Goal: Task Accomplishment & Management: Manage account settings

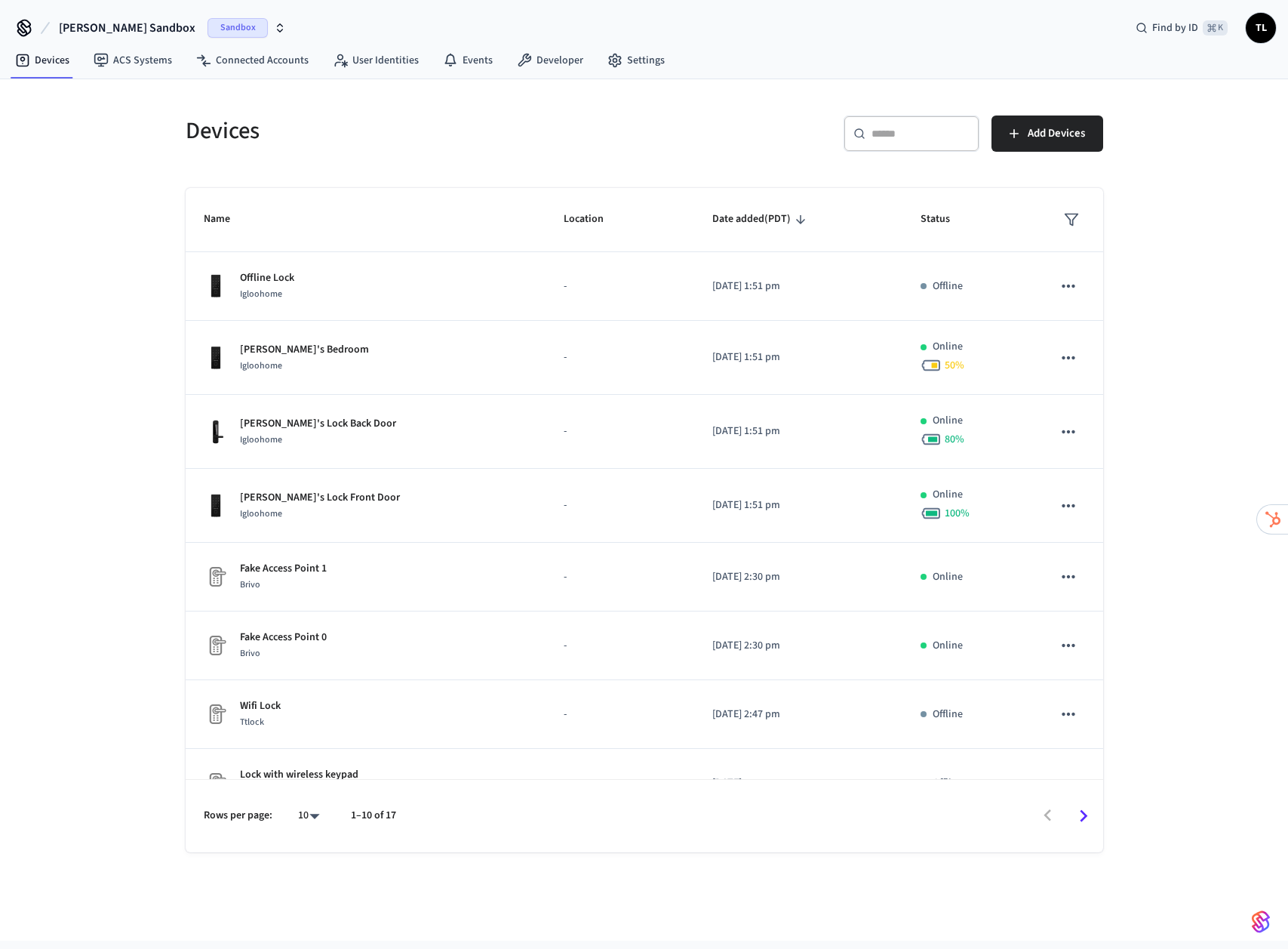
click at [115, 30] on span "[PERSON_NAME] Sandbox" at bounding box center [126, 27] width 137 height 18
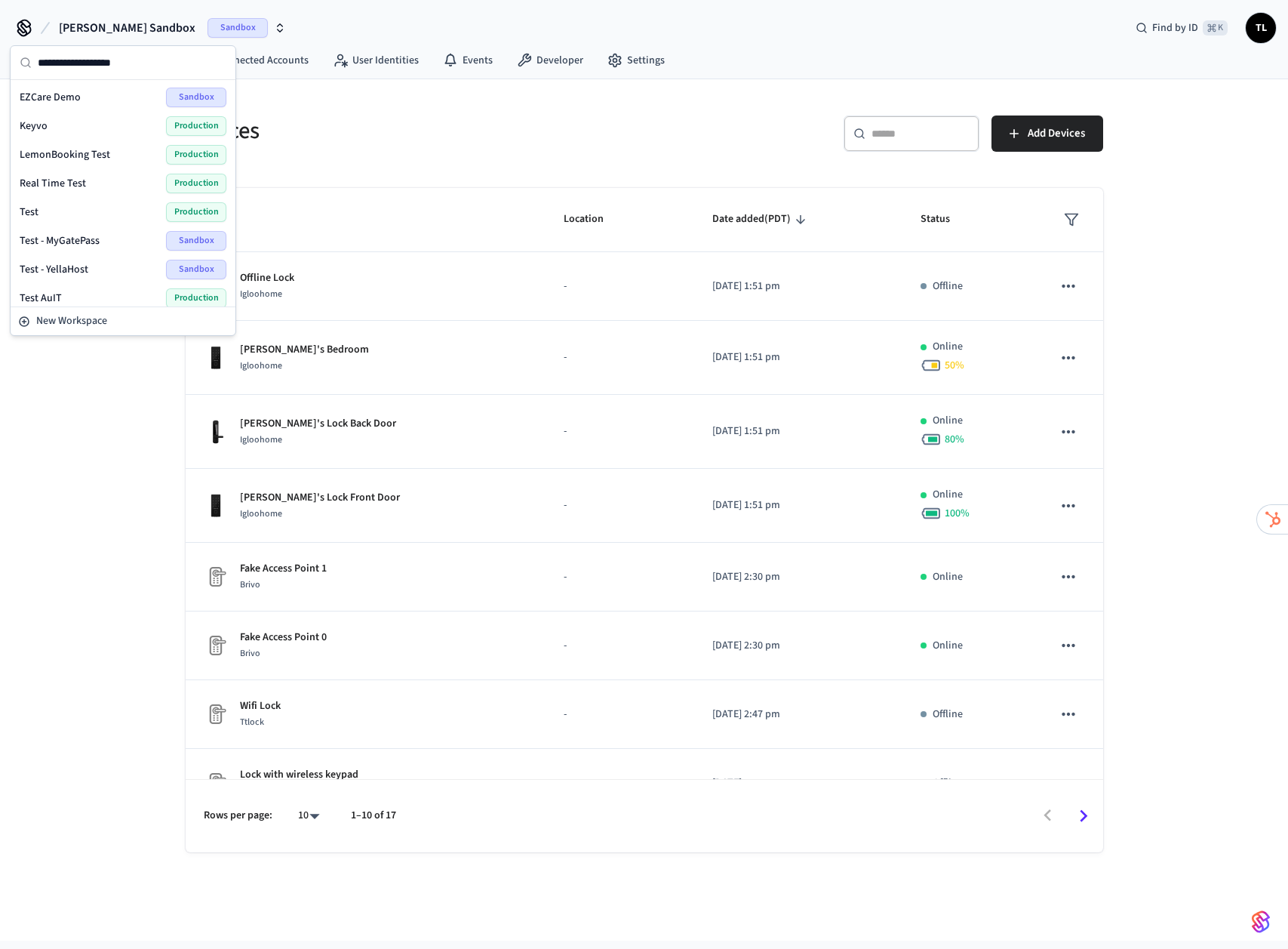
click at [115, 30] on span "[PERSON_NAME] Sandbox" at bounding box center [126, 27] width 137 height 18
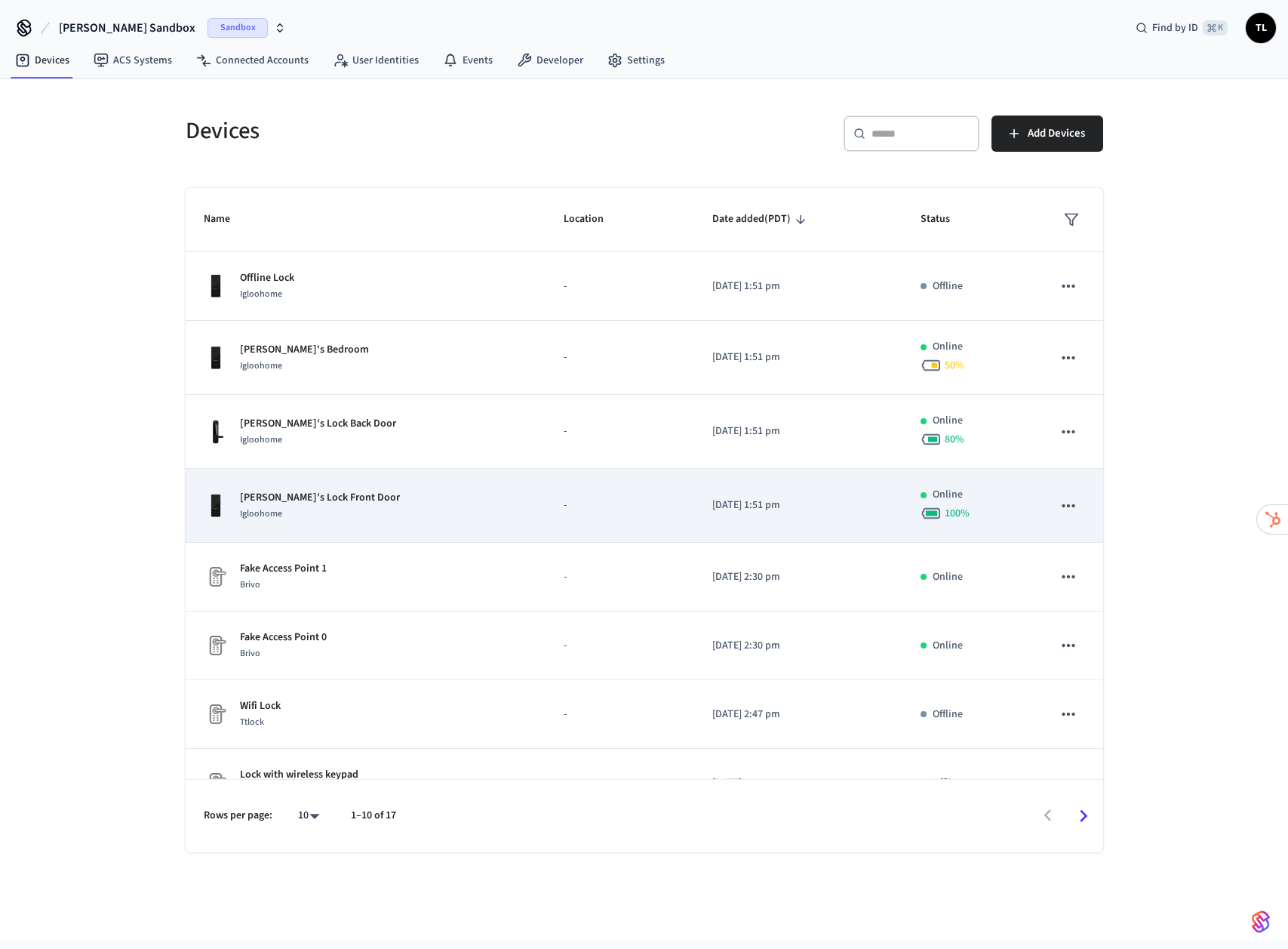
click at [318, 498] on p "[PERSON_NAME]'s Lock Front Door" at bounding box center [320, 498] width 160 height 16
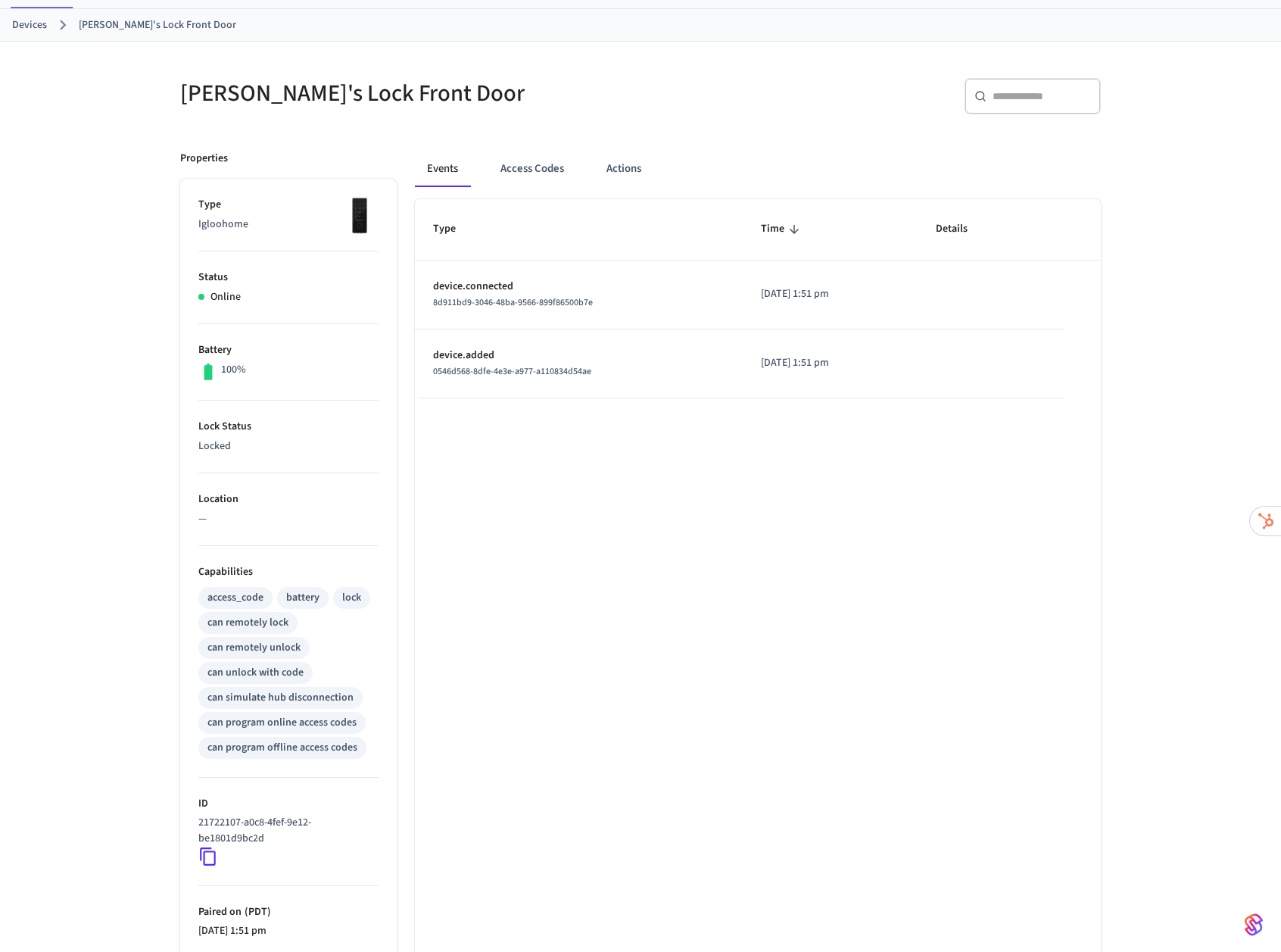
scroll to position [205, 0]
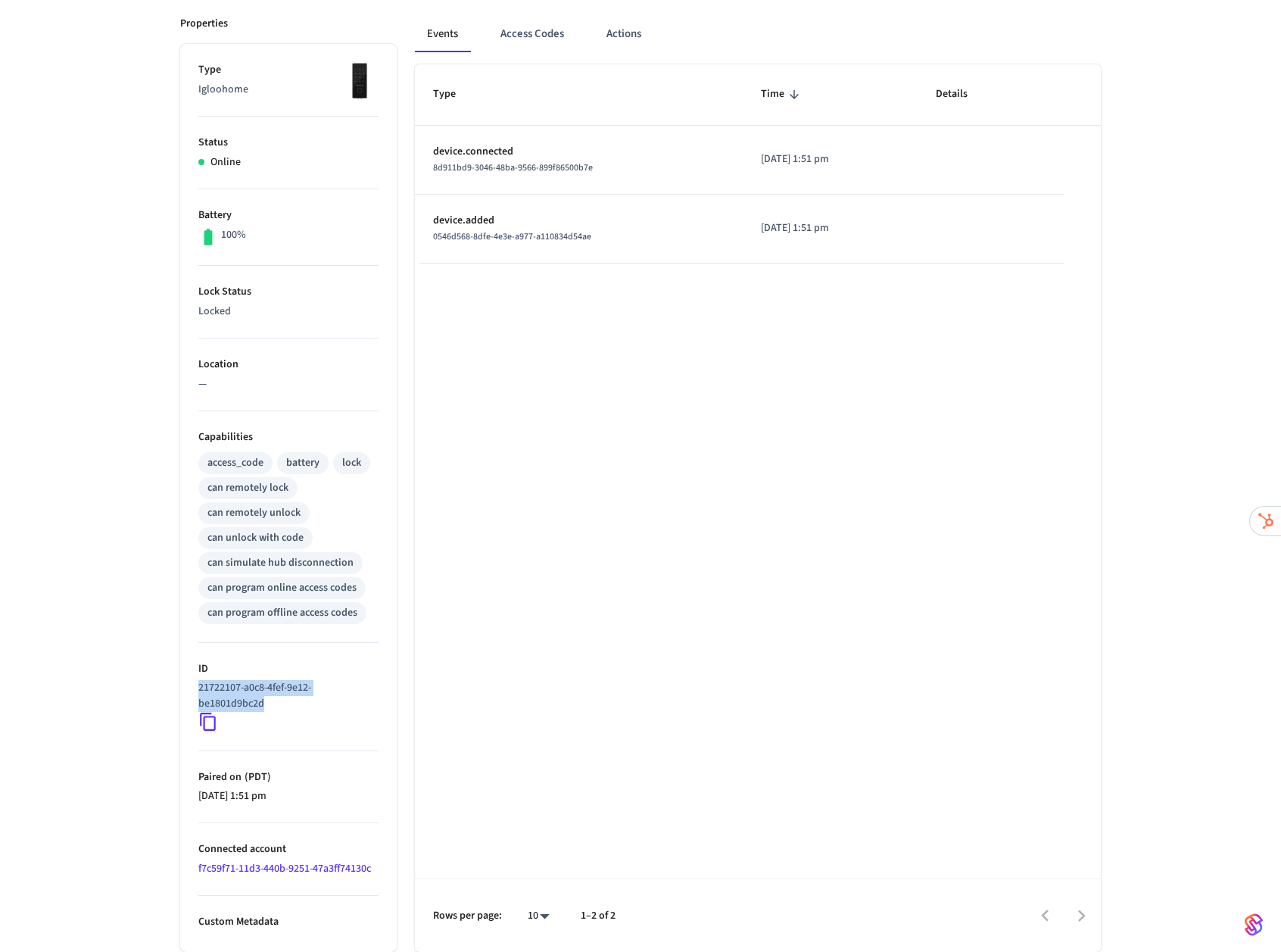
drag, startPoint x: 222, startPoint y: 702, endPoint x: 194, endPoint y: 692, distance: 29.7
click at [194, 692] on ul "Type Igloohome Status Online Battery 100% Lock Status Locked Location — Capabil…" at bounding box center [288, 497] width 216 height 908
click at [352, 678] on li "ID 21722107-a0c8-4fef-9e12-be1801d9bc2d" at bounding box center [288, 697] width 181 height 109
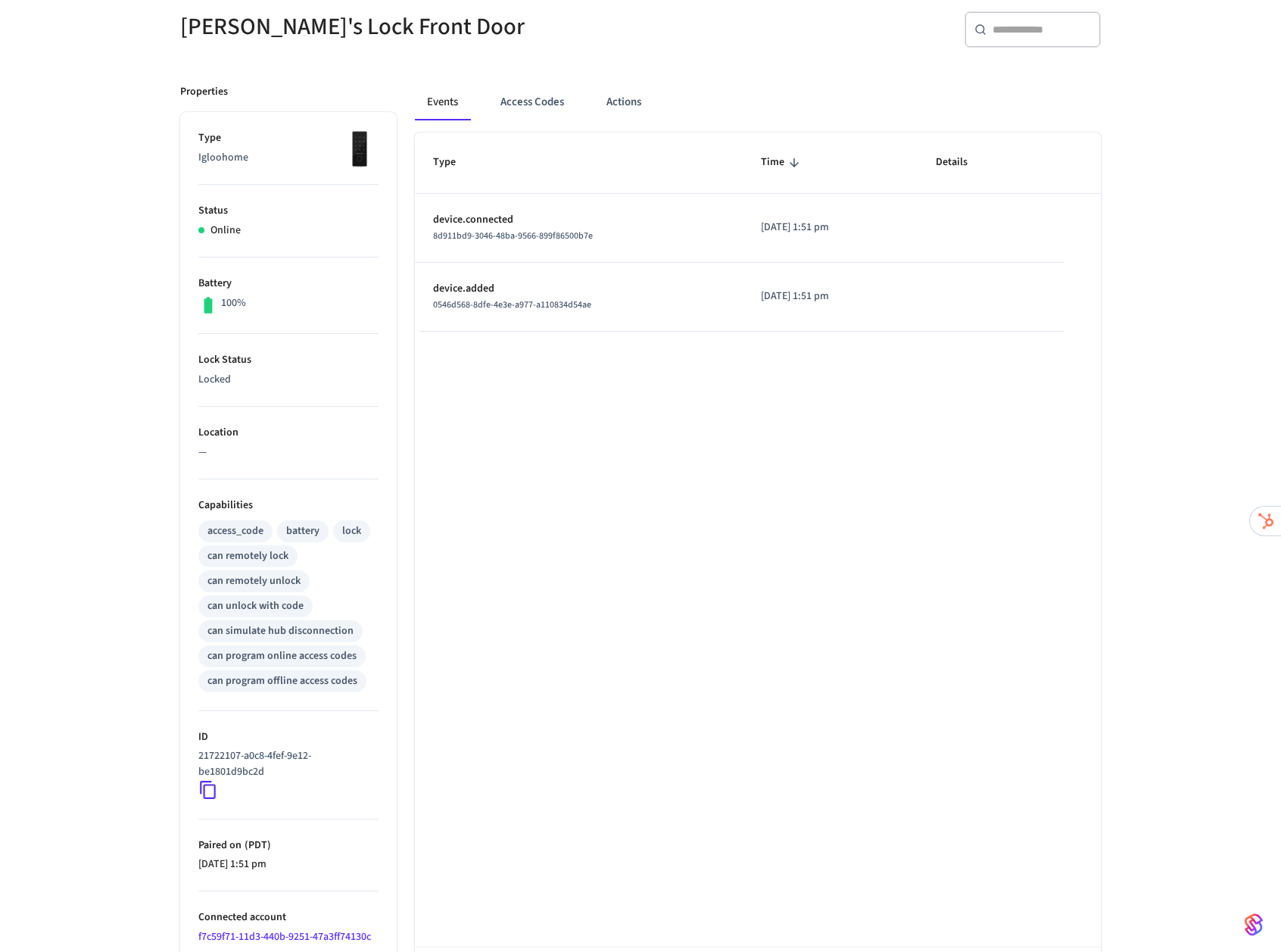
scroll to position [0, 0]
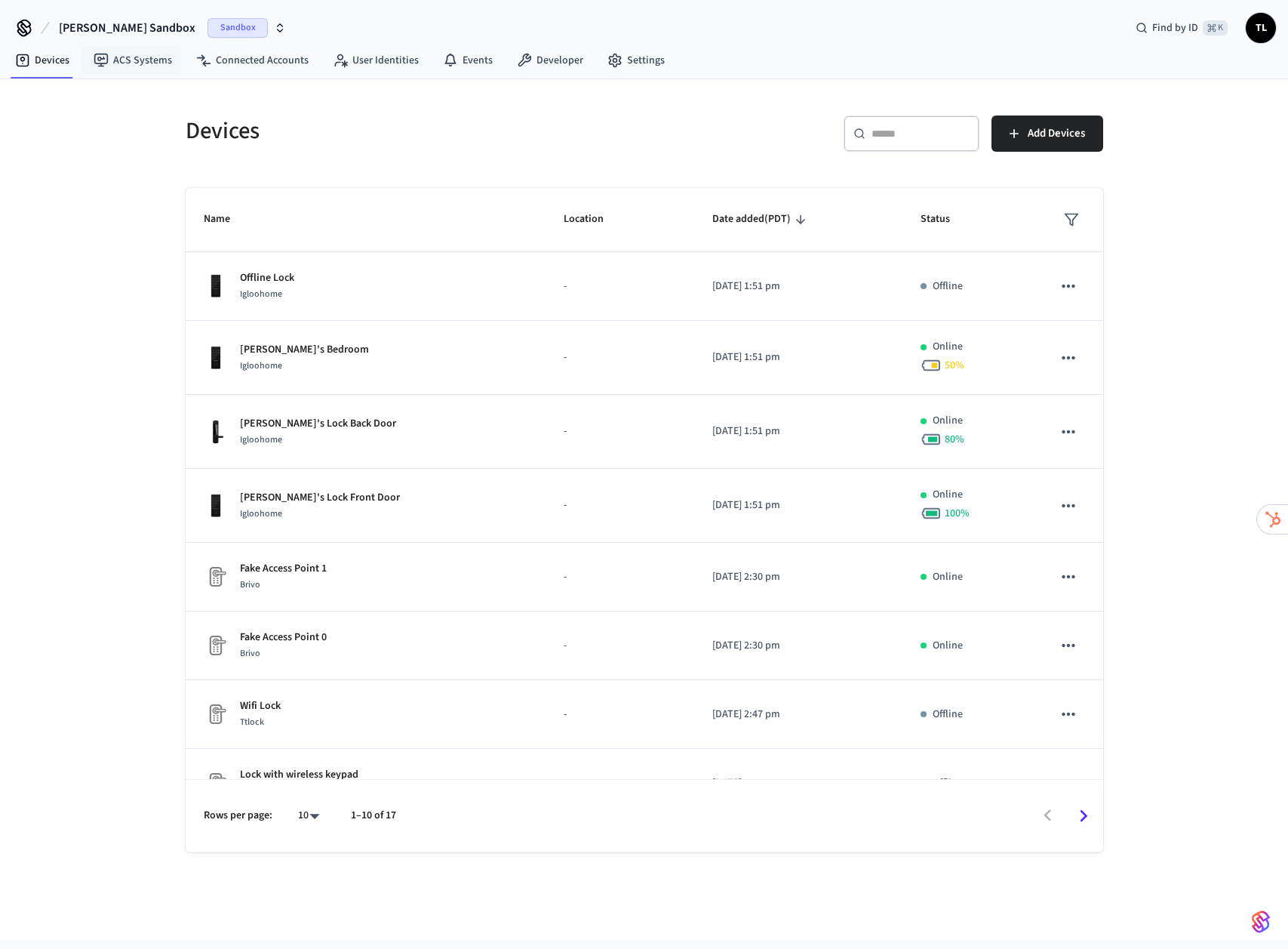
click at [115, 32] on span "[PERSON_NAME] Sandbox" at bounding box center [126, 27] width 137 height 18
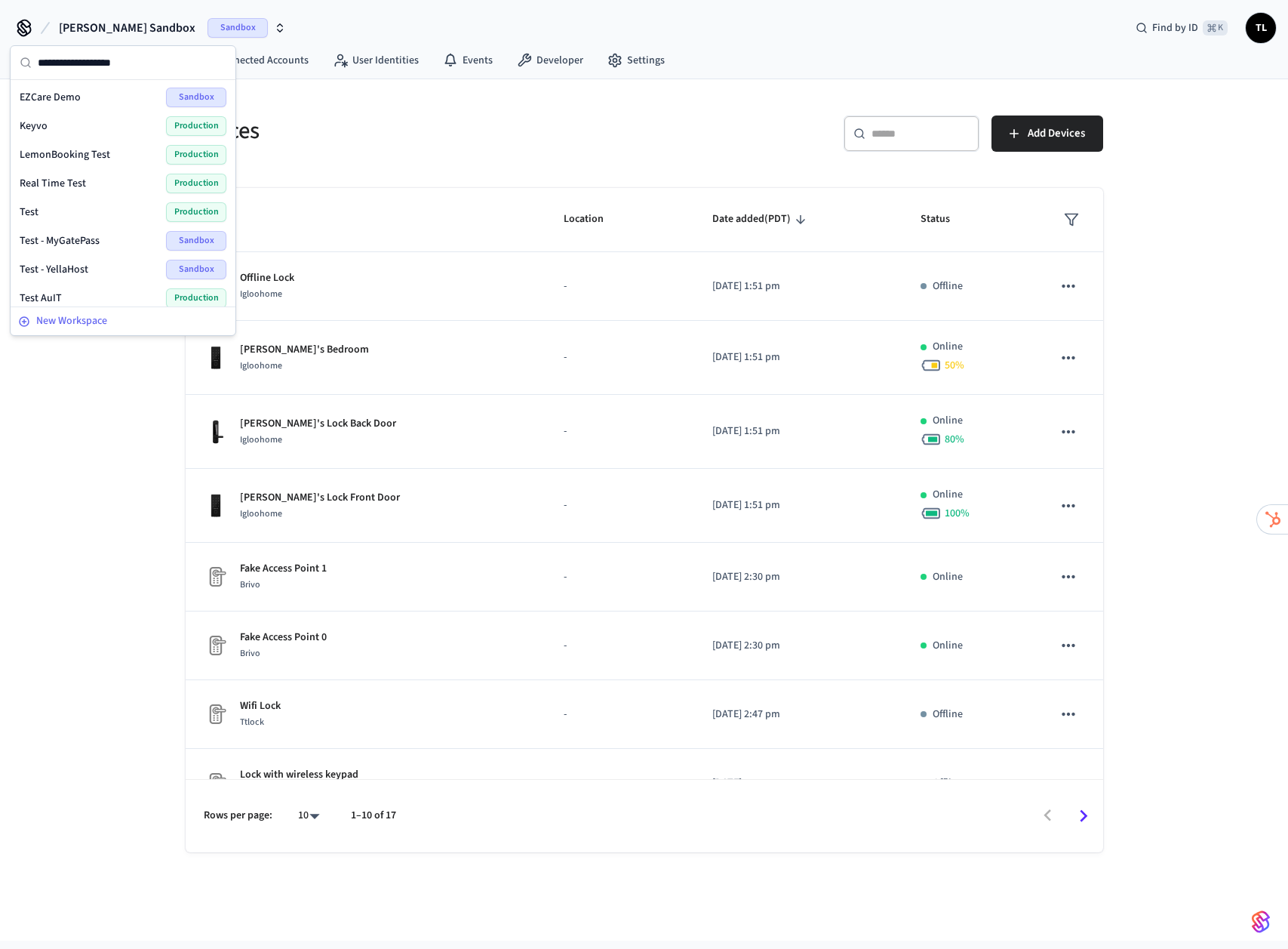
click at [74, 321] on span "New Workspace" at bounding box center [71, 320] width 71 height 16
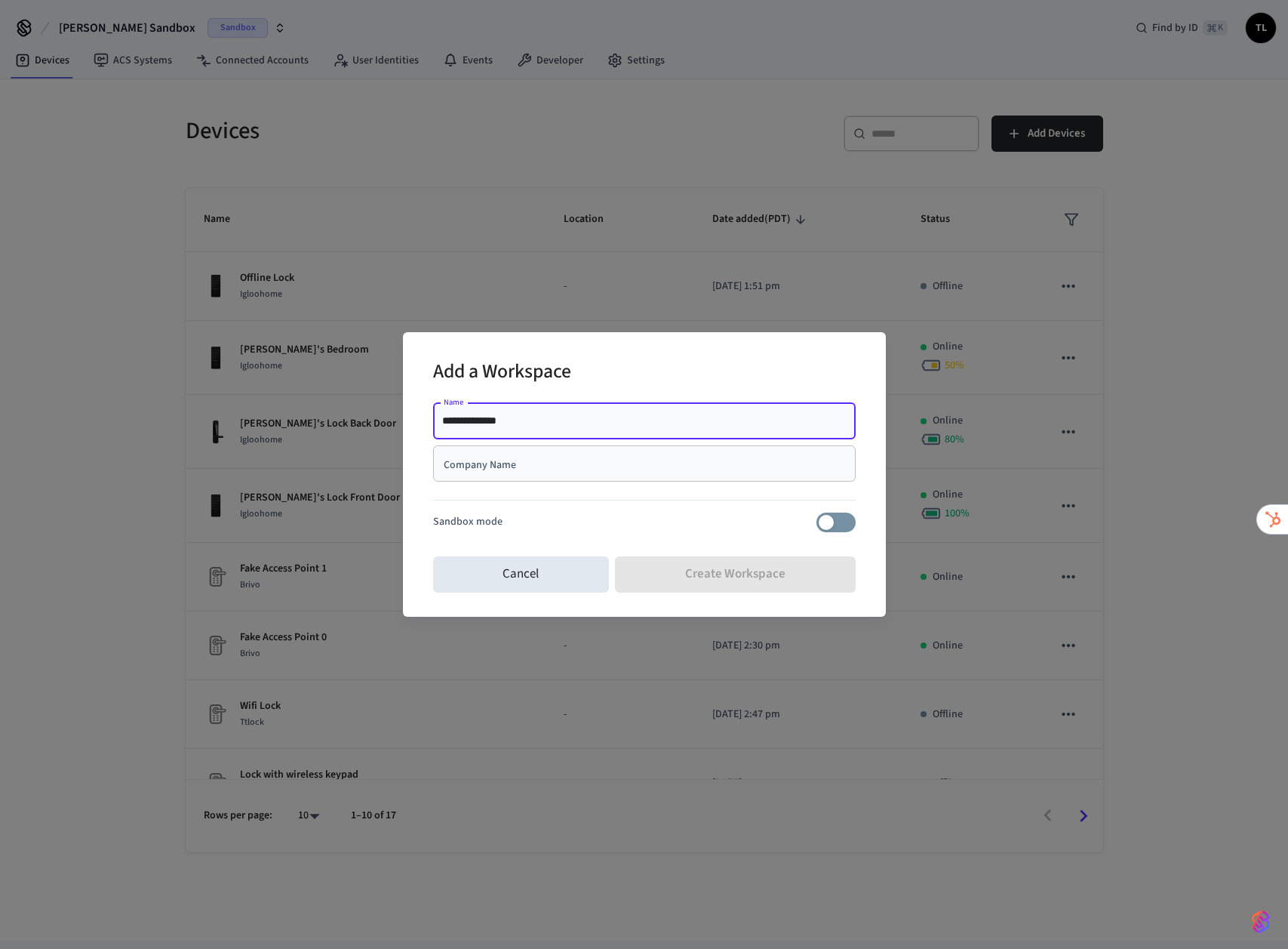
type input "**********"
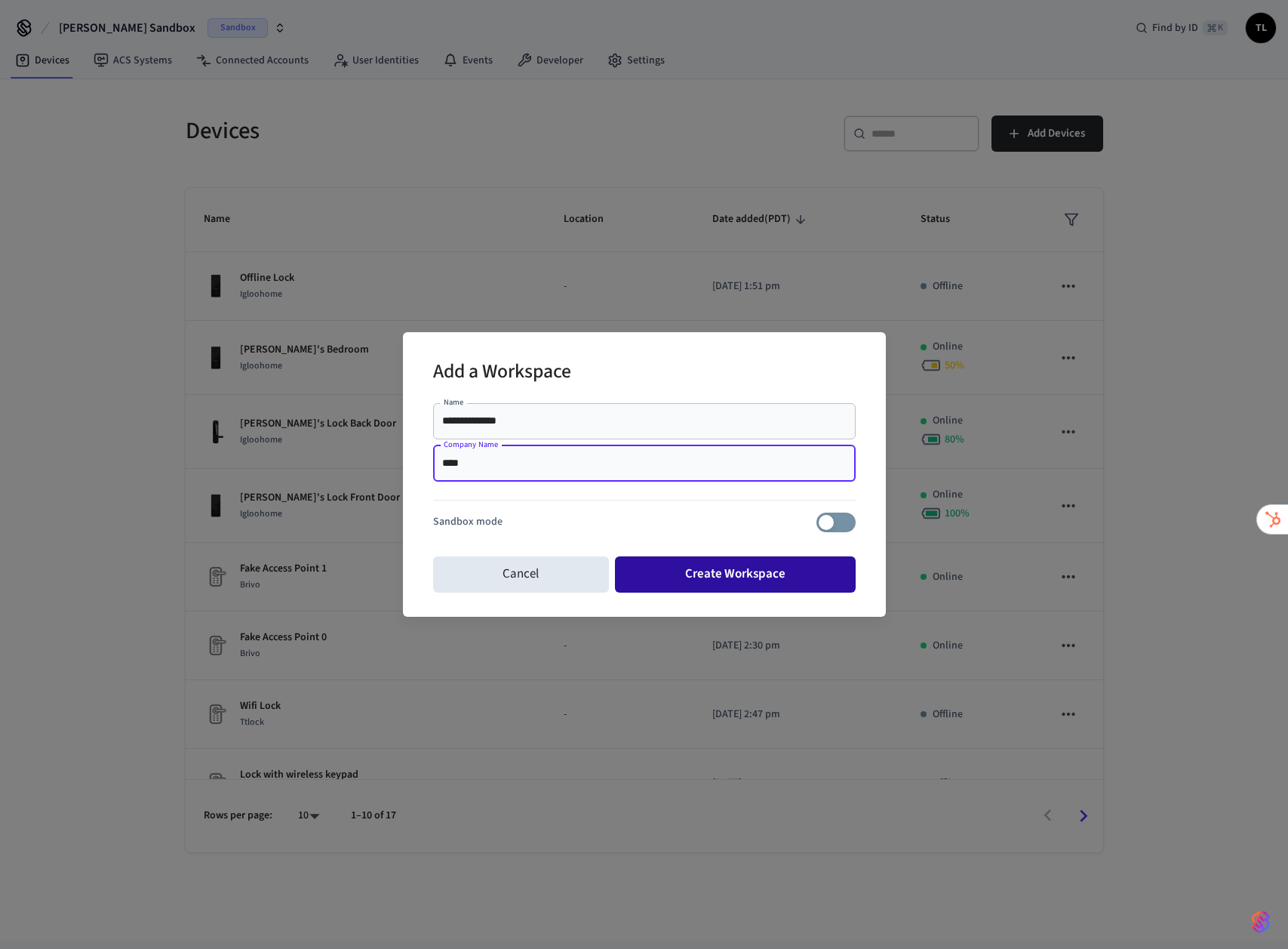
type input "****"
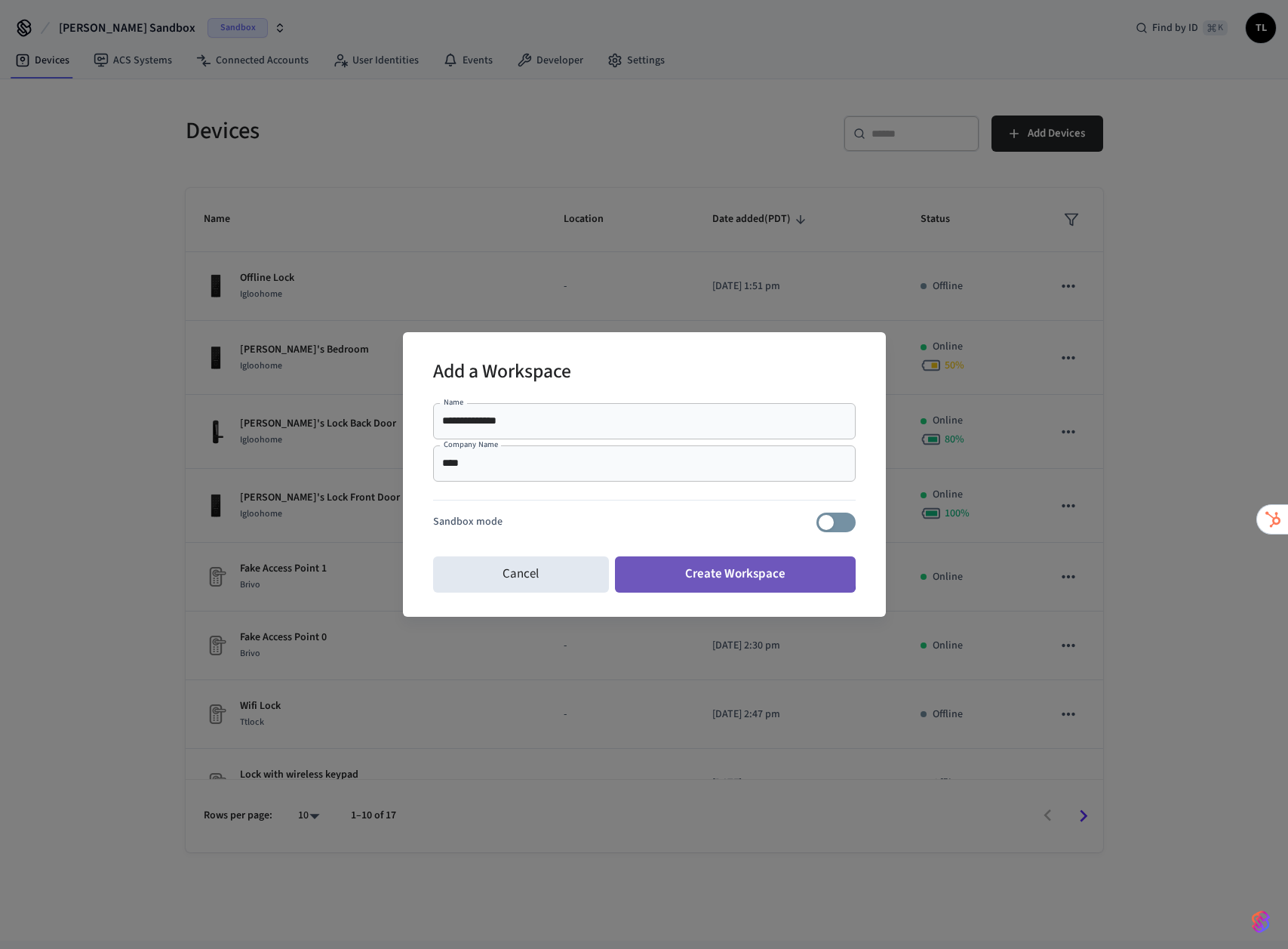
click at [699, 570] on button "Create Workspace" at bounding box center [736, 574] width 241 height 36
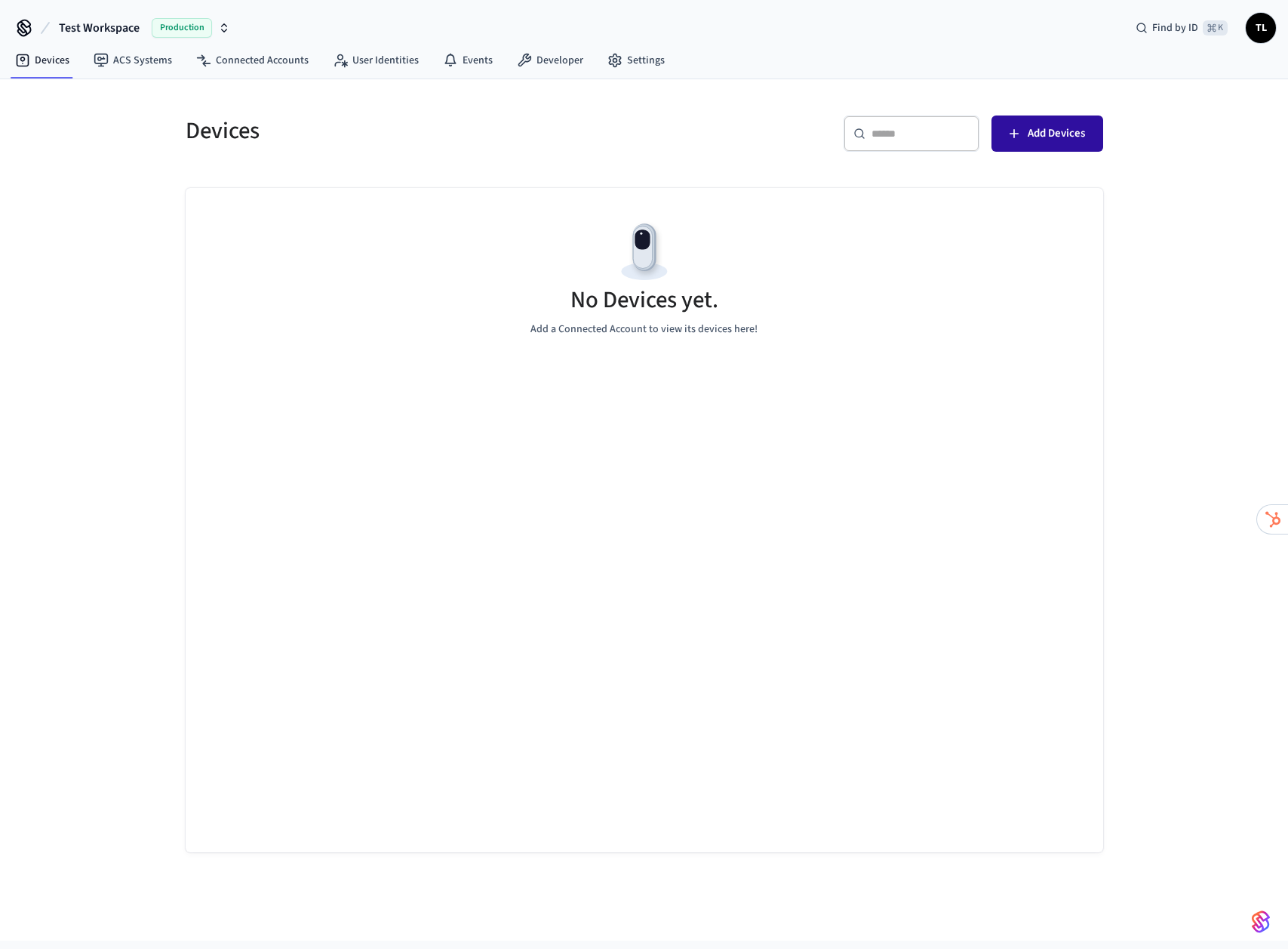
click at [1052, 136] on span "Add Devices" at bounding box center [1056, 133] width 57 height 20
click at [552, 55] on link "Developer" at bounding box center [550, 60] width 90 height 27
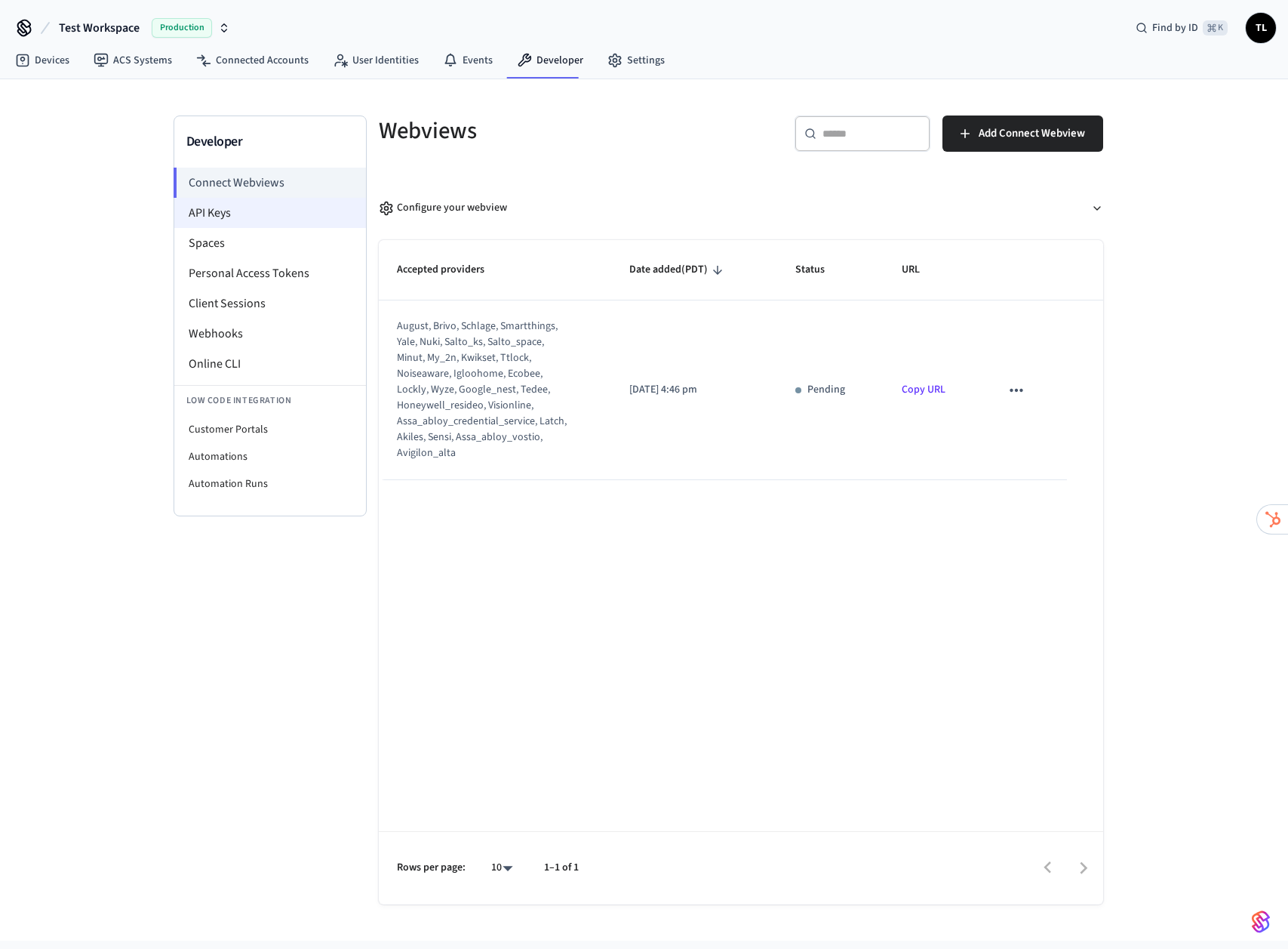
click at [253, 205] on li "API Keys" at bounding box center [269, 213] width 191 height 30
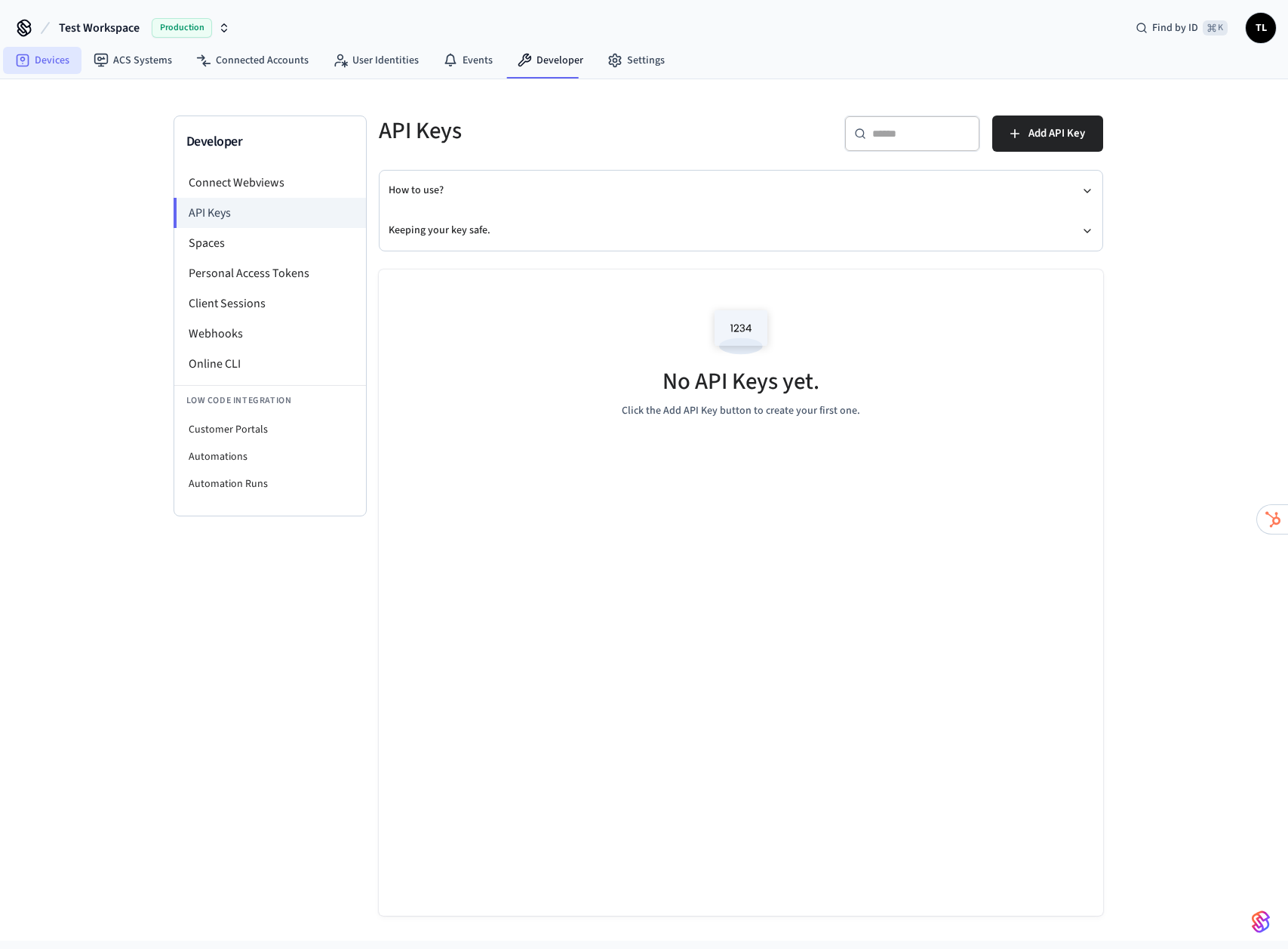
click at [38, 53] on link "Devices" at bounding box center [41, 60] width 78 height 27
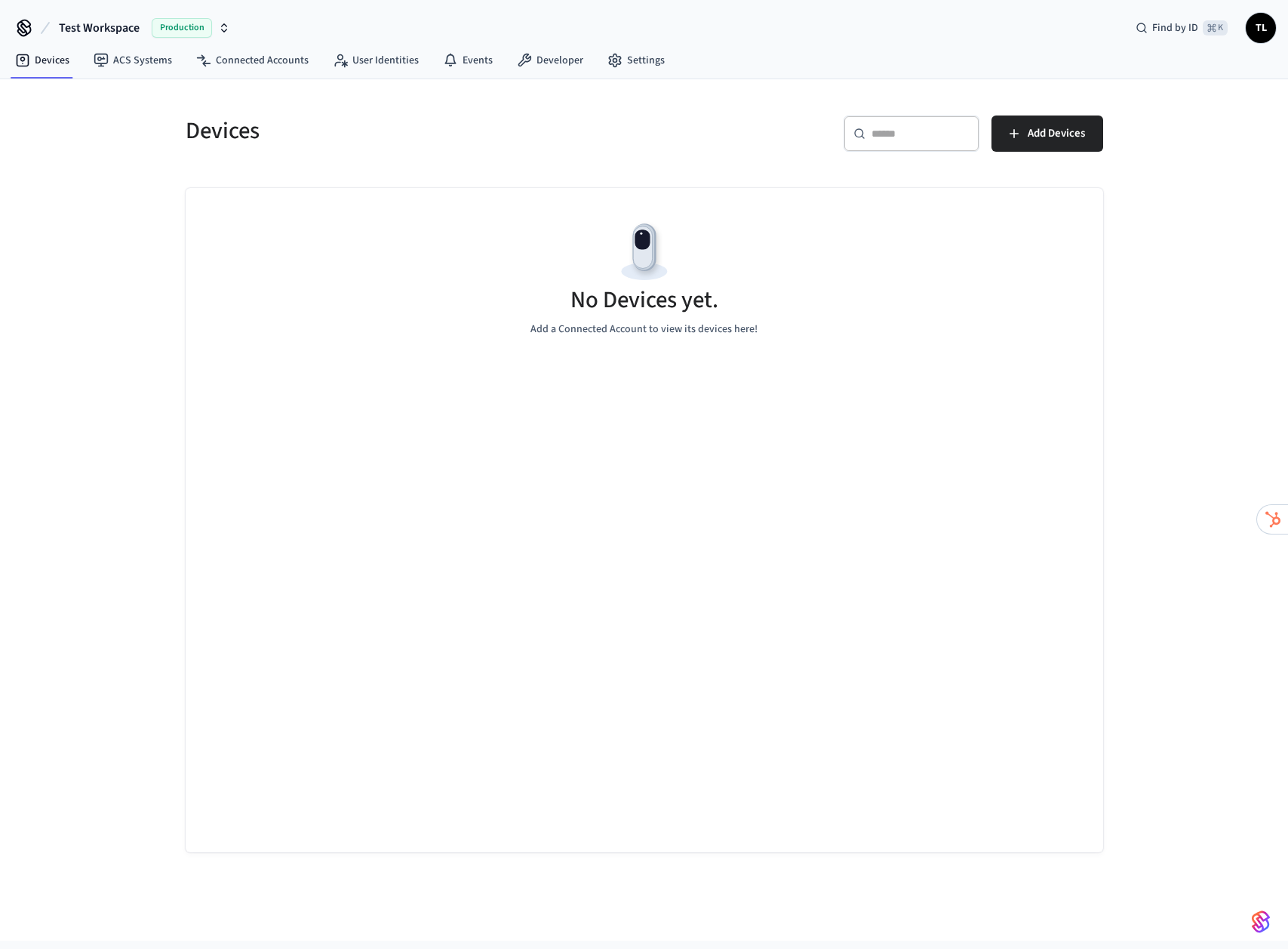
click at [381, 172] on div "Devices ​ ​ Add Devices No Devices yet. Add a Connected Account to view its dev…" at bounding box center [644, 474] width 942 height 755
